Goal: Information Seeking & Learning: Learn about a topic

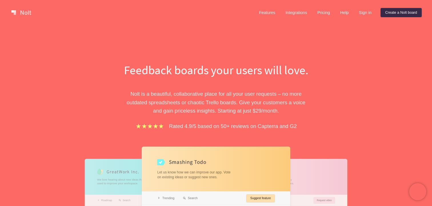
click at [176, 148] on div at bounding box center [216, 208] width 148 height 124
click at [323, 11] on link "Pricing" at bounding box center [324, 12] width 22 height 9
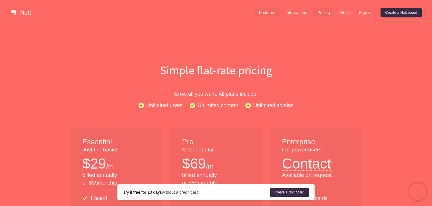
click at [265, 11] on link "Features" at bounding box center [266, 12] width 25 height 9
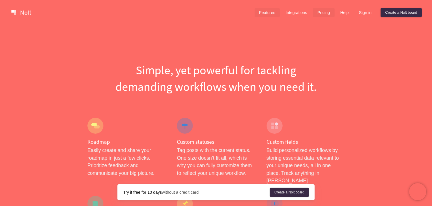
click at [321, 13] on link "Pricing" at bounding box center [324, 12] width 22 height 9
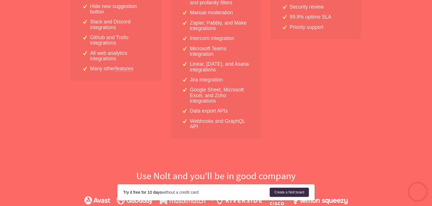
scroll to position [273, 0]
